Goal: Transaction & Acquisition: Purchase product/service

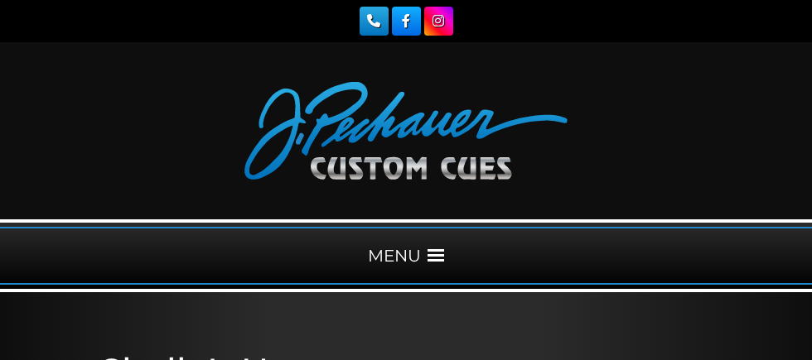
click at [444, 264] on span at bounding box center [435, 256] width 17 height 17
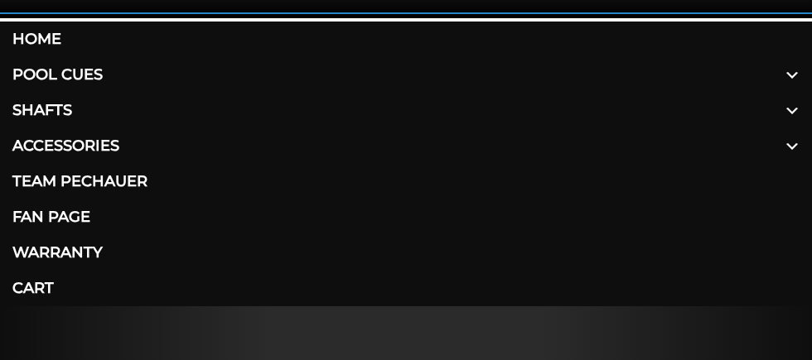
scroll to position [245, 0]
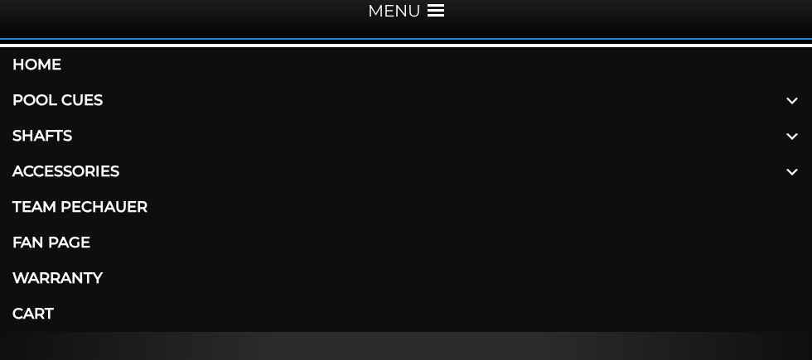
click at [789, 118] on span at bounding box center [792, 101] width 40 height 36
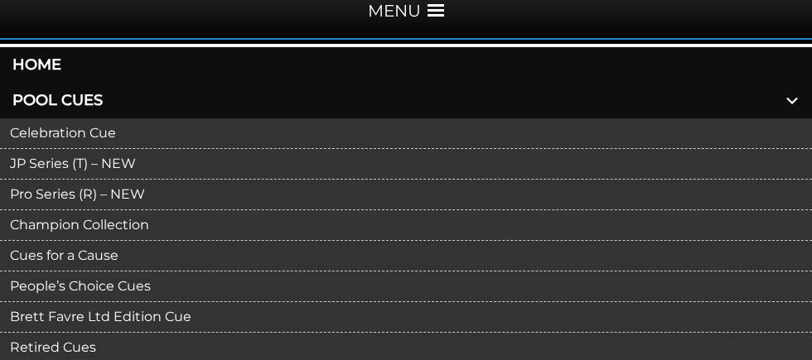
click at [33, 210] on link "Pro Series (R) – NEW" at bounding box center [406, 195] width 812 height 31
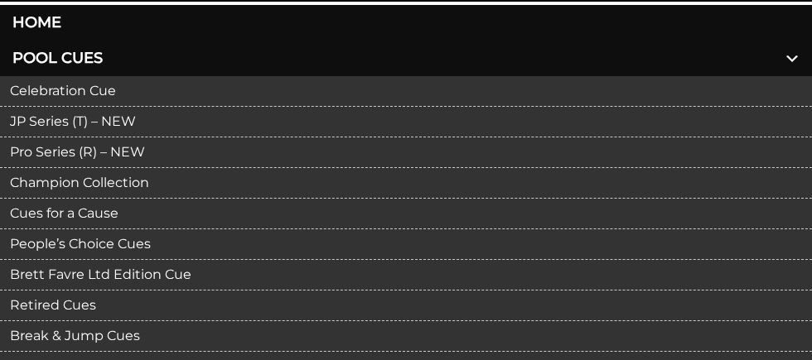
scroll to position [301, 0]
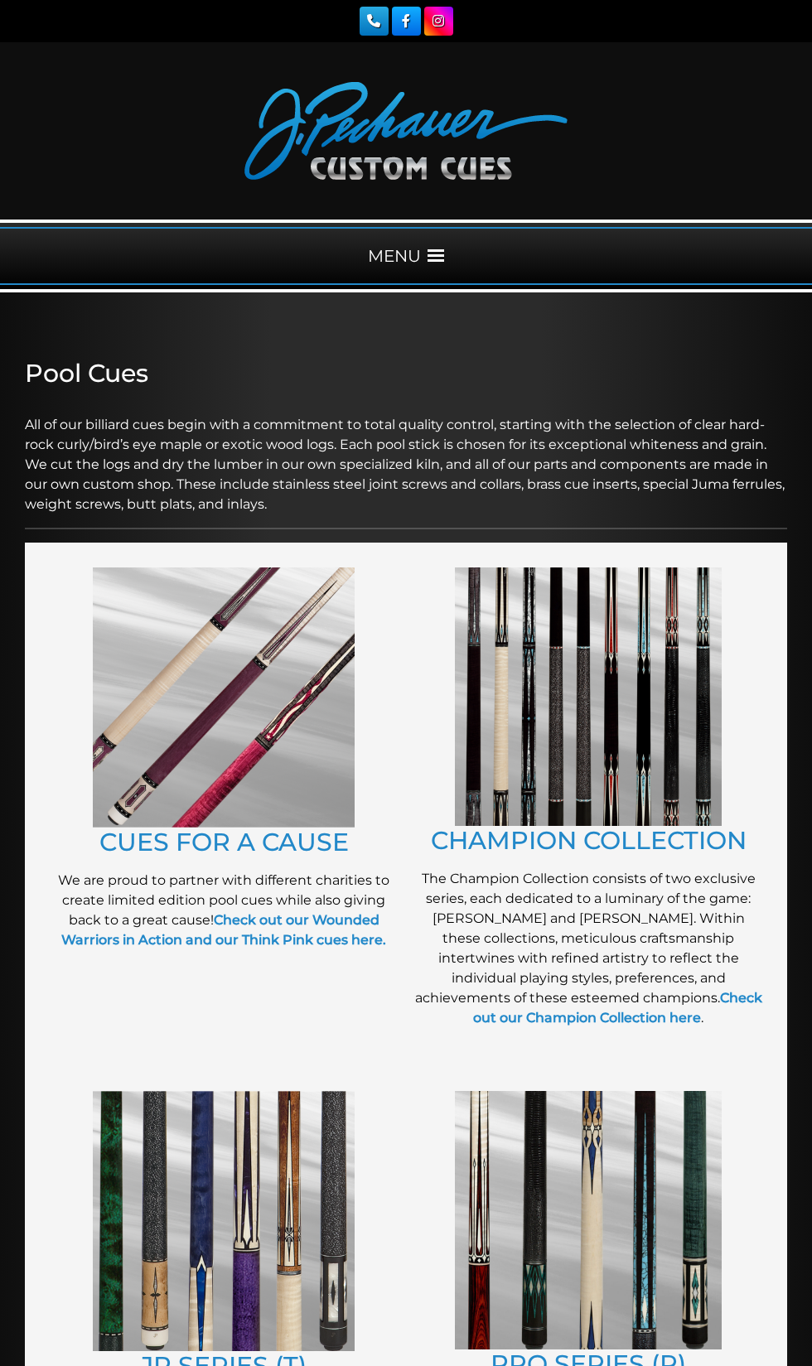
click at [444, 264] on span at bounding box center [435, 256] width 17 height 17
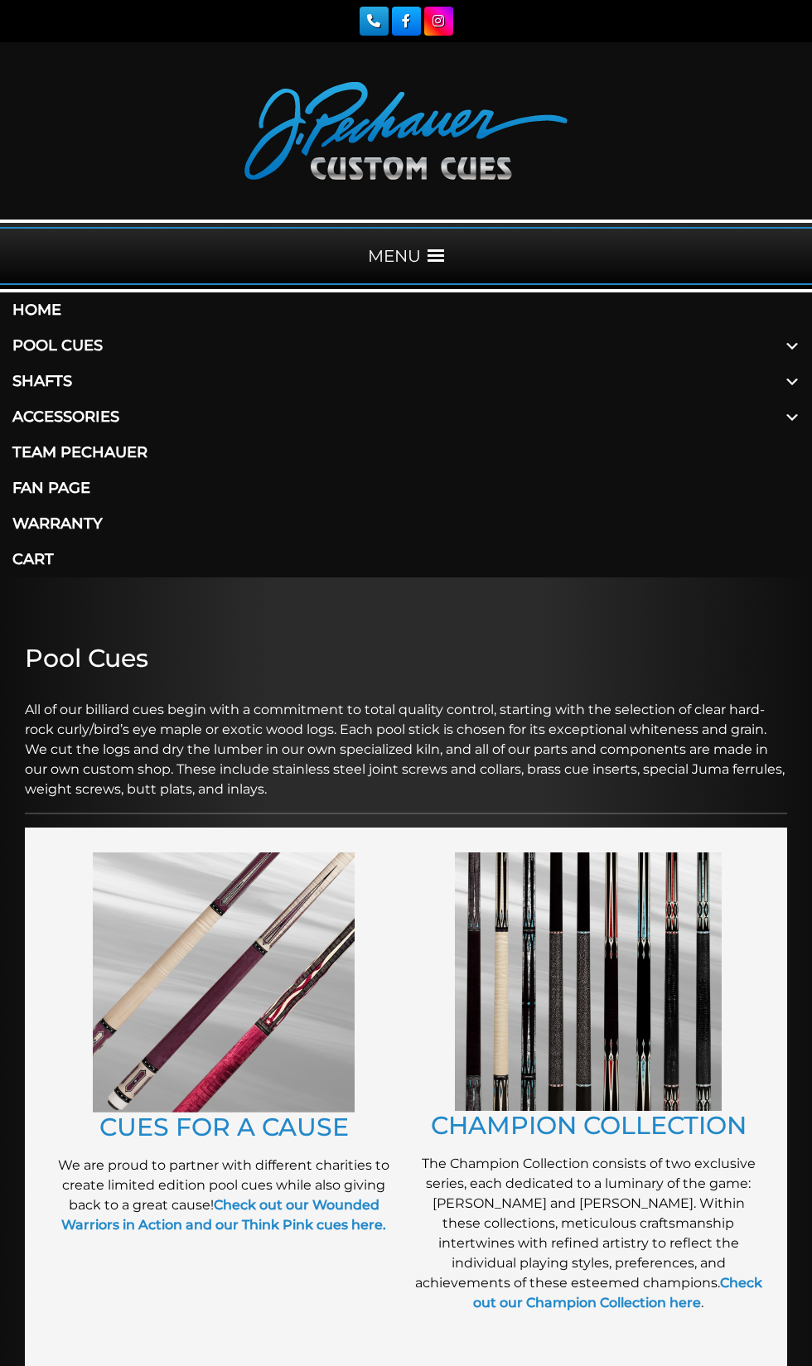
click at [781, 364] on span at bounding box center [792, 346] width 40 height 36
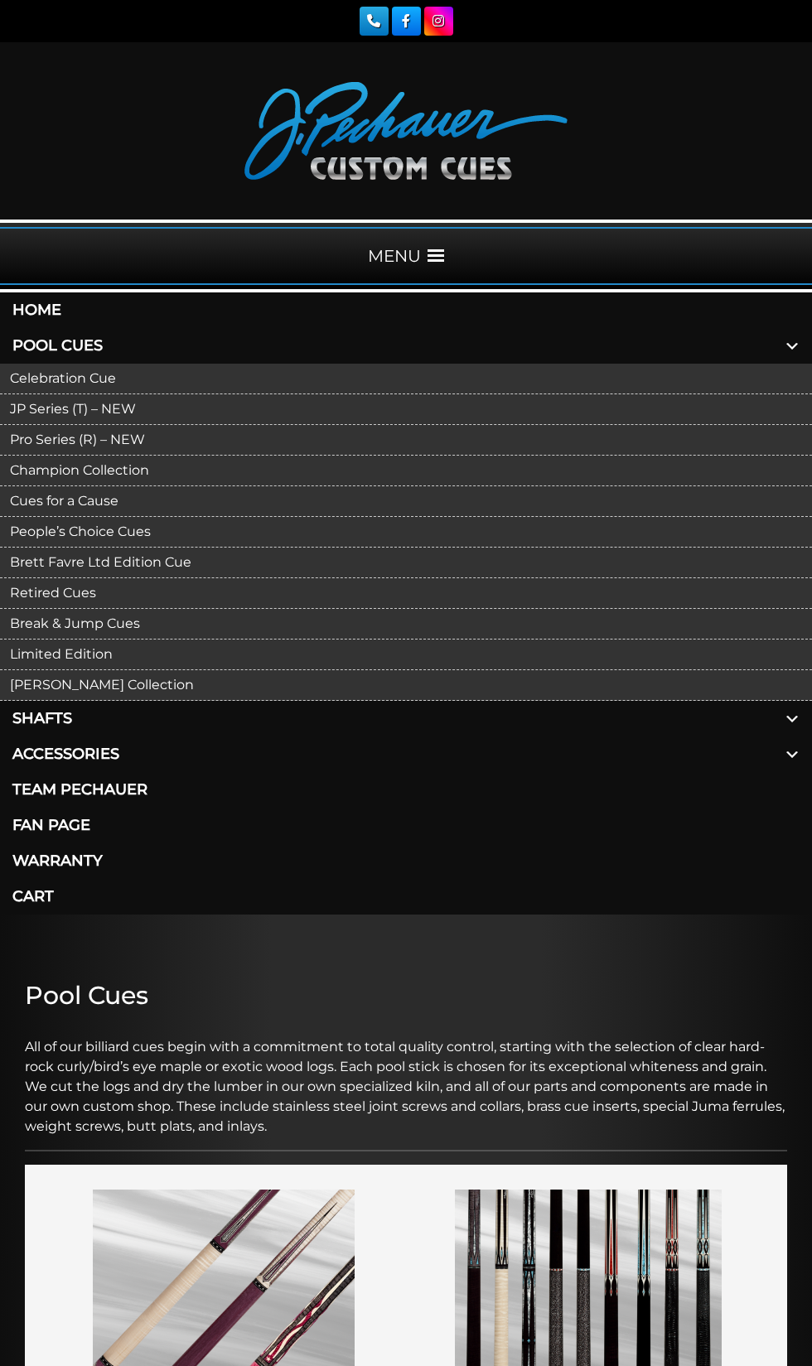
click at [196, 455] on link "Pro Series (R) – NEW" at bounding box center [406, 440] width 812 height 31
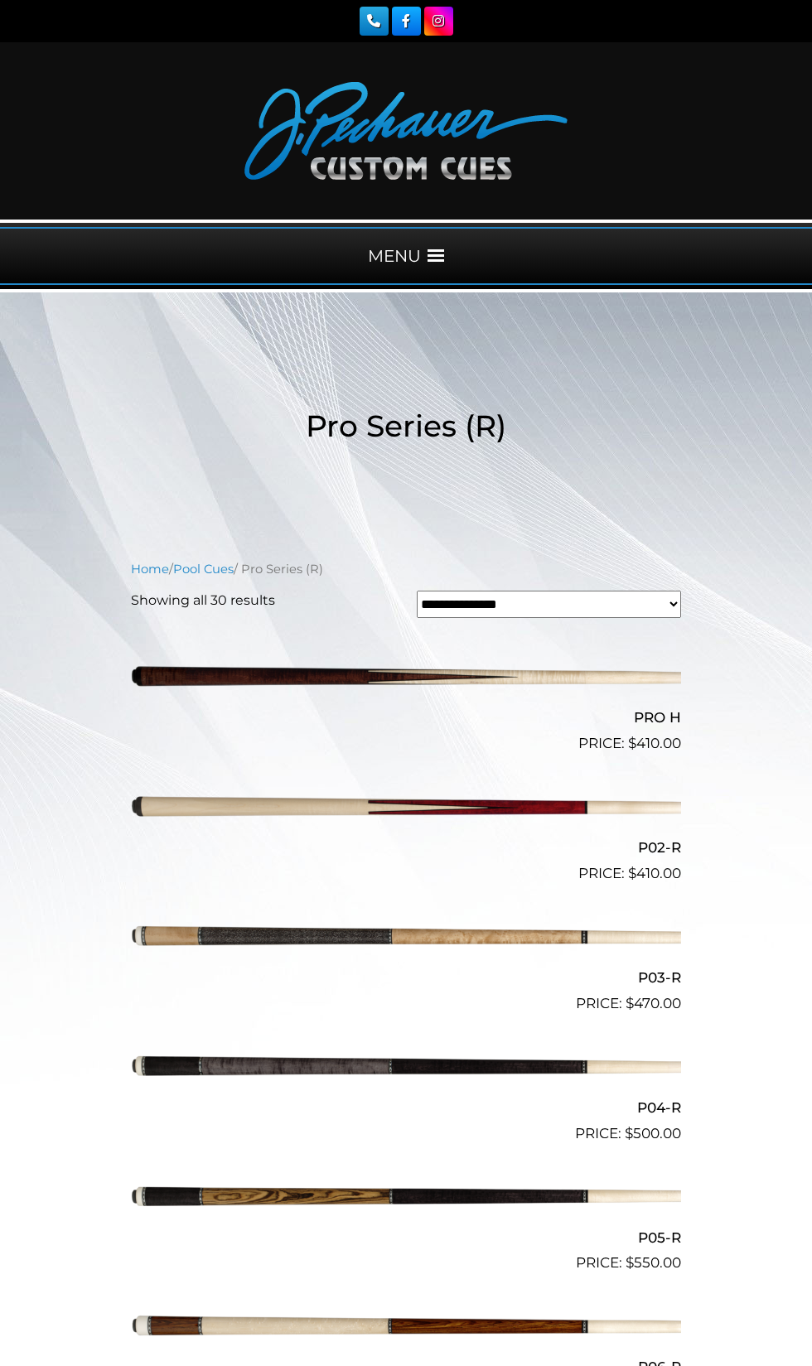
click at [569, 701] on img at bounding box center [406, 676] width 550 height 91
